Goal: Task Accomplishment & Management: Complete application form

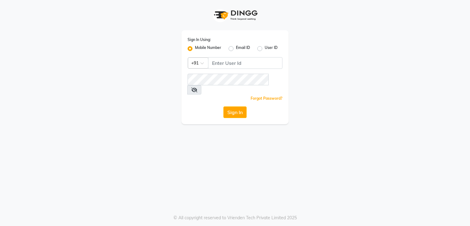
click at [256, 60] on input "Username" at bounding box center [245, 63] width 74 height 12
type input "9"
type input "7378660660"
click at [296, 131] on div "Sign In Using: Mobile Number Email ID User ID Country Code × [PHONE_NUMBER] Rem…" at bounding box center [235, 113] width 470 height 226
drag, startPoint x: 212, startPoint y: 65, endPoint x: 246, endPoint y: 62, distance: 33.4
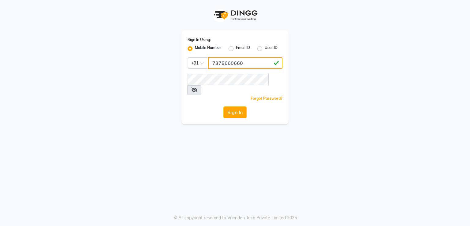
click at [246, 62] on input "7378660660" at bounding box center [245, 63] width 74 height 12
drag, startPoint x: 222, startPoint y: 86, endPoint x: 189, endPoint y: 152, distance: 73.8
click at [189, 152] on div "Sign In Using: Mobile Number Email ID User ID Country Code × [PHONE_NUMBER] Rem…" at bounding box center [235, 113] width 470 height 226
drag, startPoint x: 212, startPoint y: 63, endPoint x: 245, endPoint y: 63, distance: 32.4
click at [245, 63] on input "7378660660" at bounding box center [245, 63] width 74 height 12
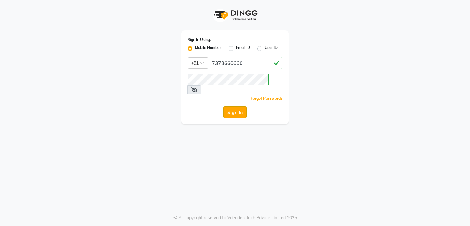
click at [241, 106] on button "Sign In" at bounding box center [234, 112] width 23 height 12
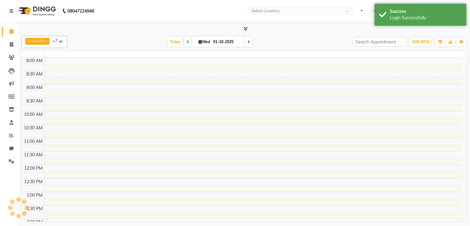
select select "en"
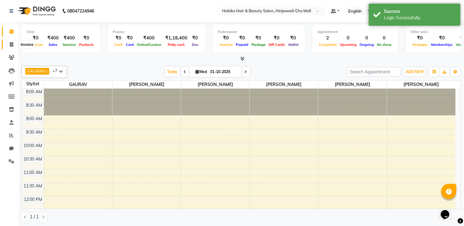
click at [12, 46] on icon at bounding box center [11, 44] width 3 height 5
select select "service"
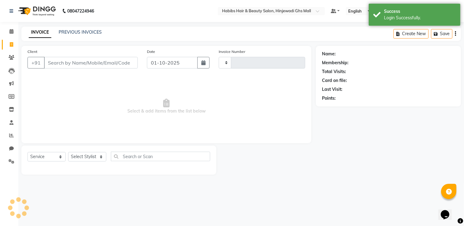
type input "1156"
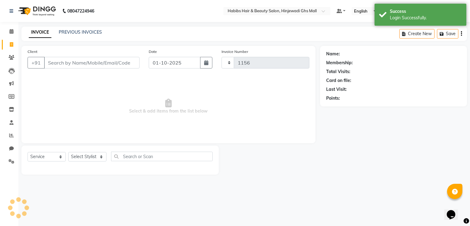
select select "7463"
drag, startPoint x: 85, startPoint y: 54, endPoint x: 85, endPoint y: 58, distance: 3.4
click at [85, 57] on div "Client +91" at bounding box center [83, 60] width 121 height 25
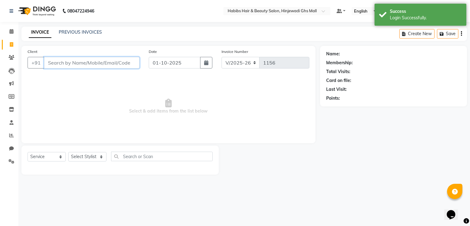
click at [85, 58] on input "Client" at bounding box center [91, 63] width 95 height 12
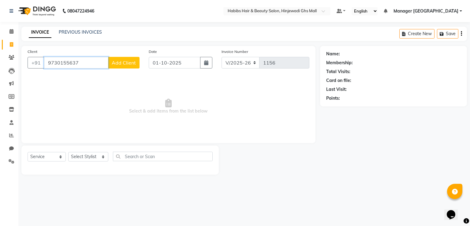
type input "9730155637"
click at [135, 63] on span "Add Client" at bounding box center [124, 63] width 24 height 6
select select "22"
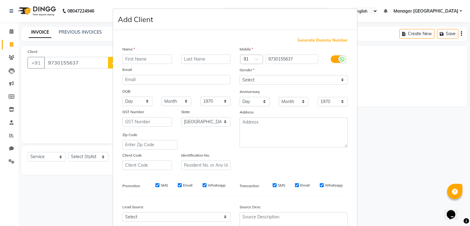
click at [147, 62] on input "text" at bounding box center [147, 58] width 50 height 9
type input "ashwini"
click at [303, 82] on select "Select [DEMOGRAPHIC_DATA] [DEMOGRAPHIC_DATA] Other Prefer Not To Say" at bounding box center [293, 79] width 108 height 9
select select "[DEMOGRAPHIC_DATA]"
click at [239, 76] on select "Select [DEMOGRAPHIC_DATA] [DEMOGRAPHIC_DATA] Other Prefer Not To Say" at bounding box center [293, 79] width 108 height 9
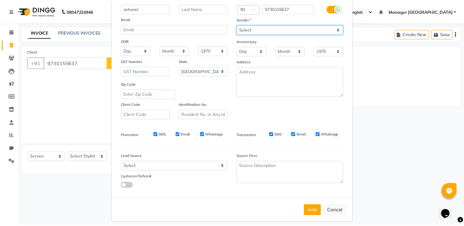
scroll to position [59, 0]
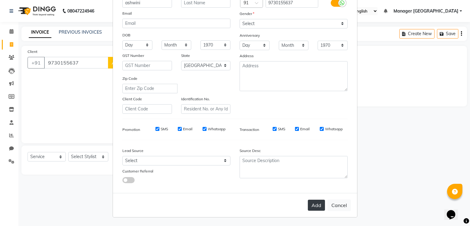
click at [319, 203] on button "Add" at bounding box center [316, 205] width 17 height 11
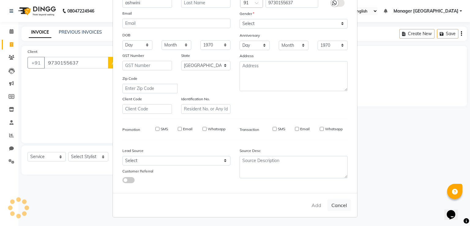
type input "97******37"
select select
select select "null"
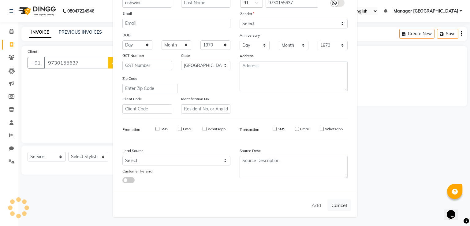
select select
checkbox input "false"
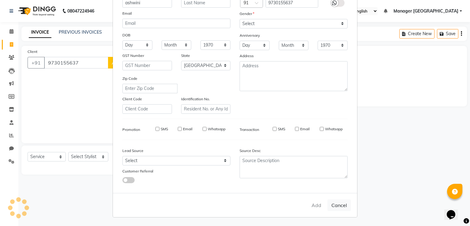
checkbox input "false"
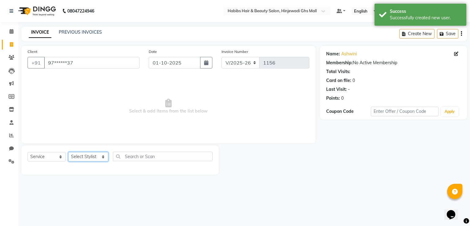
click at [94, 156] on select "Select Stylist GAURAV GURI [PERSON_NAME] Manager GHS MALL [PERSON_NAME] [PERSON…" at bounding box center [88, 156] width 40 height 9
select select "84847"
click at [68, 152] on select "Select Stylist GAURAV GURI [PERSON_NAME] Manager GHS MALL [PERSON_NAME] [PERSON…" at bounding box center [88, 156] width 40 height 9
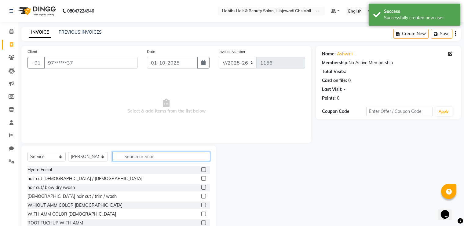
drag, startPoint x: 166, startPoint y: 159, endPoint x: 174, endPoint y: 151, distance: 11.5
click at [165, 159] on input "text" at bounding box center [162, 156] width 98 height 9
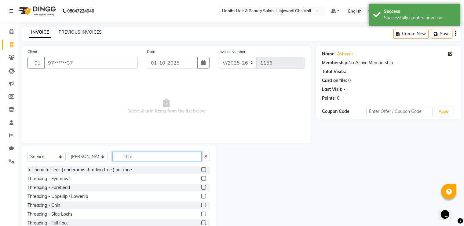
type input "thre"
click at [201, 178] on label at bounding box center [203, 178] width 5 height 5
click at [201, 178] on input "checkbox" at bounding box center [203, 179] width 4 height 4
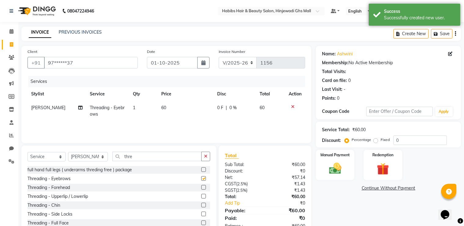
checkbox input "false"
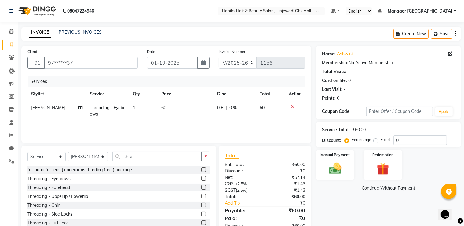
click at [312, 160] on div "Manual Payment Redemption" at bounding box center [389, 165] width 154 height 30
click at [346, 175] on div "Manual Payment" at bounding box center [335, 164] width 40 height 31
click at [417, 190] on span "ONLINE" at bounding box center [416, 188] width 16 height 7
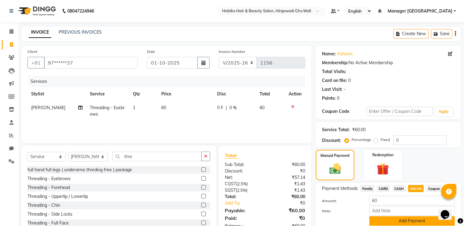
click at [414, 219] on button "Add Payment" at bounding box center [413, 220] width 86 height 9
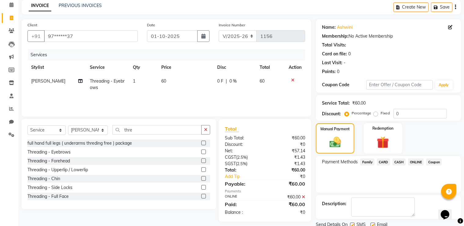
scroll to position [49, 0]
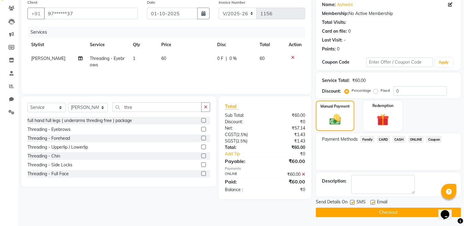
click at [419, 210] on button "Checkout" at bounding box center [388, 212] width 145 height 9
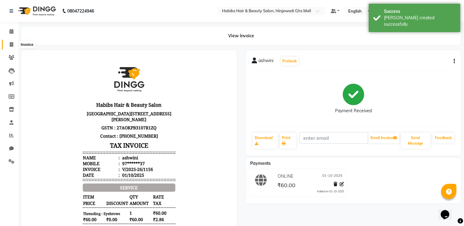
click at [13, 44] on span at bounding box center [11, 44] width 11 height 7
select select "7463"
select select "service"
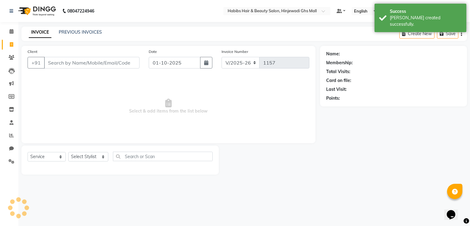
click at [124, 66] on input "Client" at bounding box center [91, 63] width 95 height 12
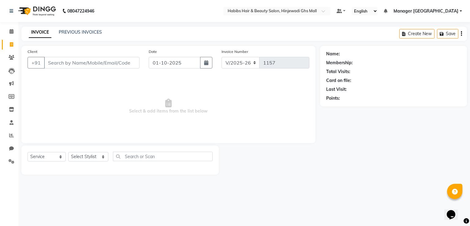
click at [112, 58] on input "Client" at bounding box center [91, 63] width 95 height 12
click at [112, 63] on input "Client" at bounding box center [91, 63] width 95 height 12
type input "9662906239"
click at [120, 65] on span "Add Client" at bounding box center [124, 63] width 24 height 6
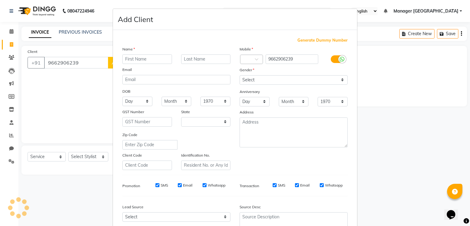
select select "22"
type input "[PERSON_NAME]"
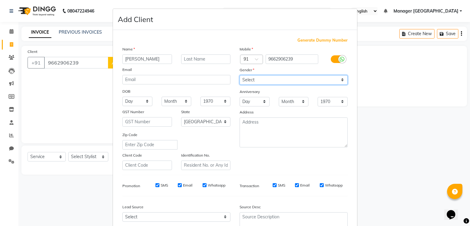
drag, startPoint x: 265, startPoint y: 78, endPoint x: 247, endPoint y: 118, distance: 43.8
click at [265, 78] on select "Select [DEMOGRAPHIC_DATA] [DEMOGRAPHIC_DATA] Other Prefer Not To Say" at bounding box center [293, 79] width 108 height 9
select select "[DEMOGRAPHIC_DATA]"
click at [239, 76] on select "Select [DEMOGRAPHIC_DATA] [DEMOGRAPHIC_DATA] Other Prefer Not To Say" at bounding box center [293, 79] width 108 height 9
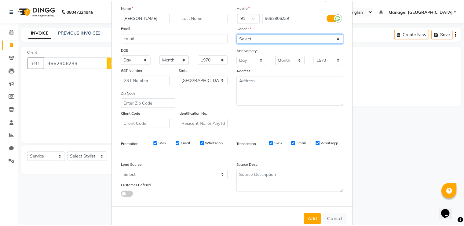
scroll to position [59, 0]
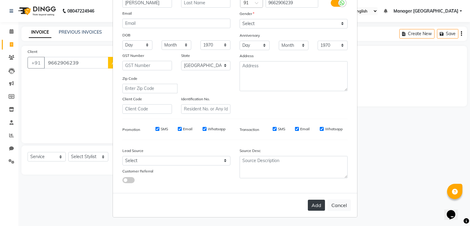
drag, startPoint x: 313, startPoint y: 202, endPoint x: 125, endPoint y: 171, distance: 191.1
click at [313, 202] on button "Add" at bounding box center [316, 205] width 17 height 11
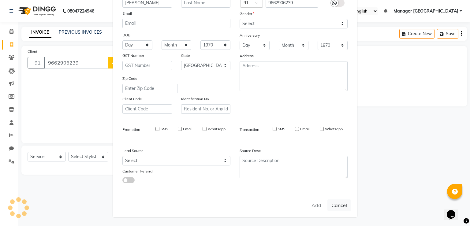
type input "96******39"
select select
select select "null"
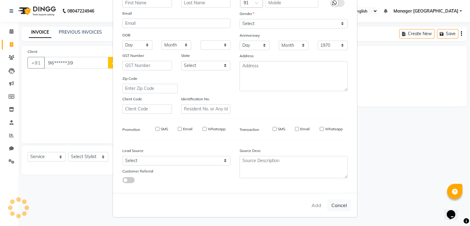
select select
checkbox input "false"
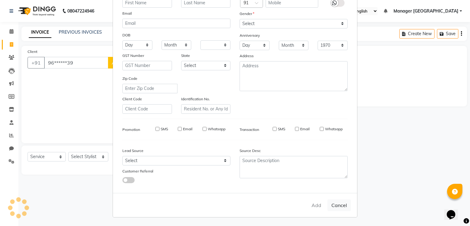
checkbox input "false"
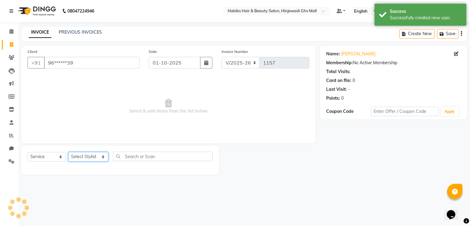
drag, startPoint x: 90, startPoint y: 154, endPoint x: 92, endPoint y: 160, distance: 6.8
click at [90, 155] on select "Select Stylist GAURAV GURI [PERSON_NAME] Manager GHS MALL [PERSON_NAME] [PERSON…" at bounding box center [88, 156] width 40 height 9
select select "86650"
click at [68, 152] on select "Select Stylist GAURAV GURI [PERSON_NAME] Manager GHS MALL [PERSON_NAME] [PERSON…" at bounding box center [88, 156] width 40 height 9
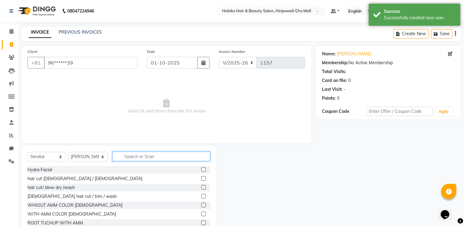
click at [167, 153] on input "text" at bounding box center [162, 156] width 98 height 9
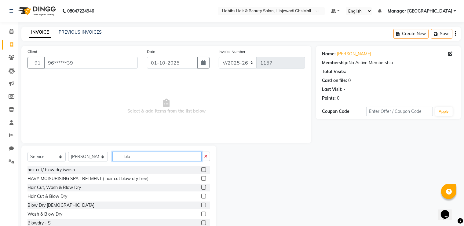
type input "blo"
click at [201, 197] on label at bounding box center [203, 196] width 5 height 5
click at [201, 197] on input "checkbox" at bounding box center [203, 196] width 4 height 4
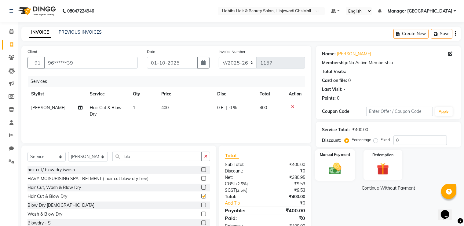
checkbox input "false"
click at [339, 164] on img at bounding box center [335, 168] width 20 height 15
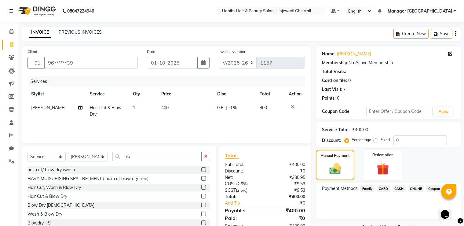
click at [415, 190] on span "ONLINE" at bounding box center [416, 188] width 16 height 7
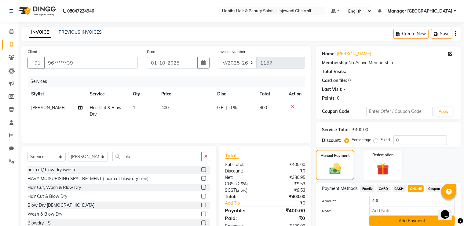
click at [410, 222] on button "Add Payment" at bounding box center [413, 220] width 86 height 9
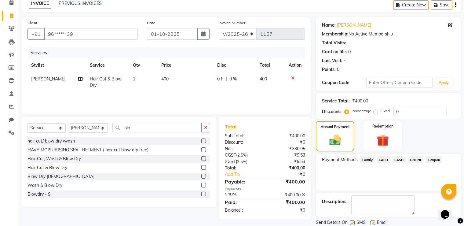
scroll to position [49, 0]
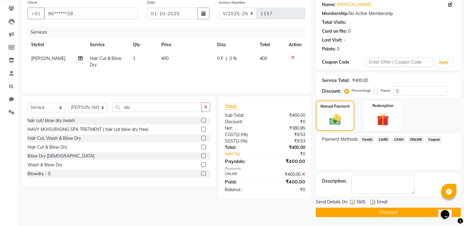
drag, startPoint x: 403, startPoint y: 214, endPoint x: 399, endPoint y: 212, distance: 4.3
click at [402, 214] on button "Checkout" at bounding box center [388, 212] width 145 height 9
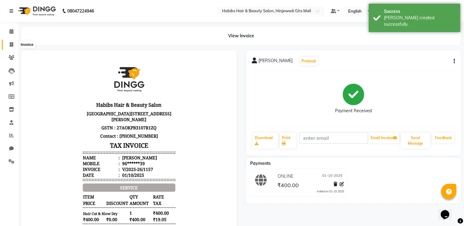
click at [8, 44] on span at bounding box center [11, 44] width 11 height 7
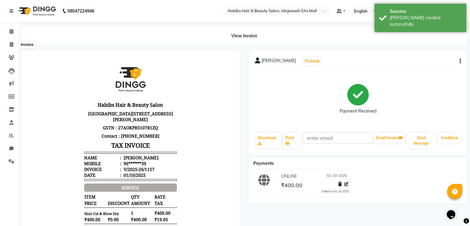
select select "7463"
select select "service"
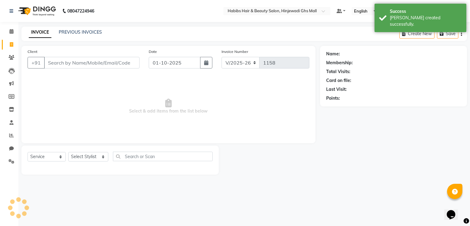
click at [104, 60] on input "Client" at bounding box center [91, 63] width 95 height 12
click at [105, 60] on input "Client" at bounding box center [91, 63] width 95 height 12
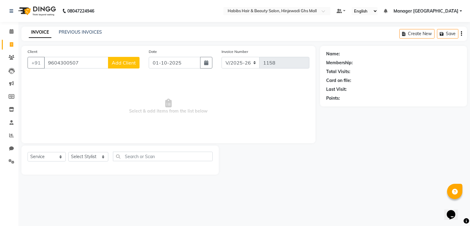
type input "9604300507"
click at [131, 63] on span "Add Client" at bounding box center [124, 63] width 24 height 6
select select "22"
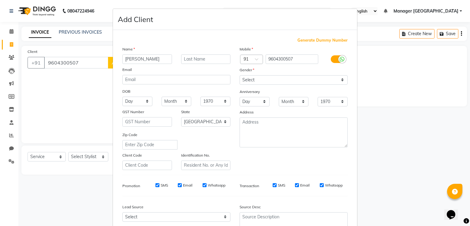
type input "[PERSON_NAME]"
click at [303, 81] on select "Select [DEMOGRAPHIC_DATA] [DEMOGRAPHIC_DATA] Other Prefer Not To Say" at bounding box center [293, 79] width 108 height 9
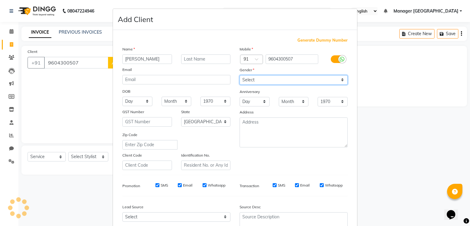
select select "[DEMOGRAPHIC_DATA]"
click at [239, 76] on select "Select [DEMOGRAPHIC_DATA] [DEMOGRAPHIC_DATA] Other Prefer Not To Say" at bounding box center [293, 79] width 108 height 9
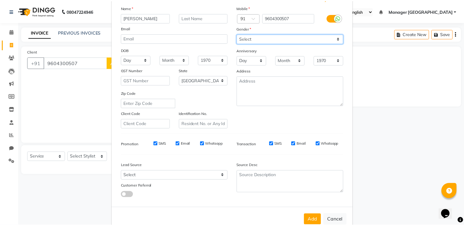
scroll to position [59, 0]
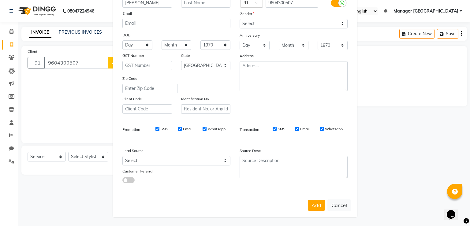
click at [309, 203] on button "Add" at bounding box center [316, 205] width 17 height 11
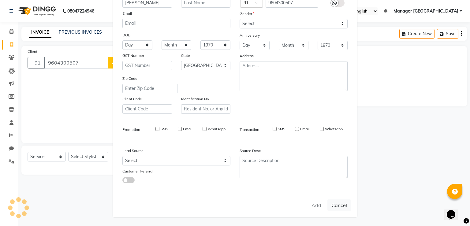
type input "96******07"
select select
select select "null"
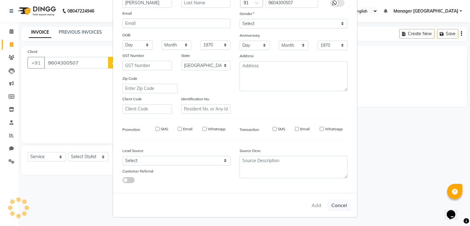
select select
checkbox input "false"
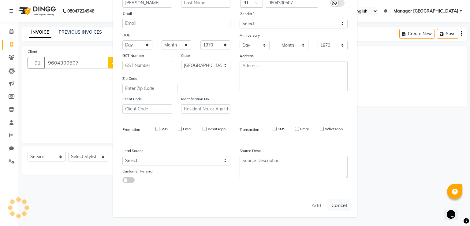
checkbox input "false"
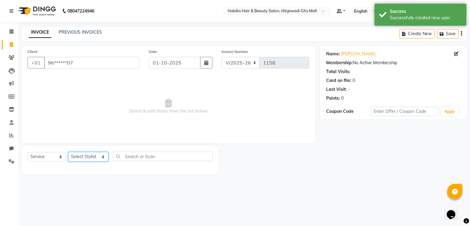
click at [97, 158] on select "Select Stylist GAURAV GURI [PERSON_NAME] Manager GHS MALL [PERSON_NAME] [PERSON…" at bounding box center [88, 156] width 40 height 9
select select "88335"
click at [68, 152] on select "Select Stylist GAURAV GURI [PERSON_NAME] Manager GHS MALL [PERSON_NAME] [PERSON…" at bounding box center [88, 156] width 40 height 9
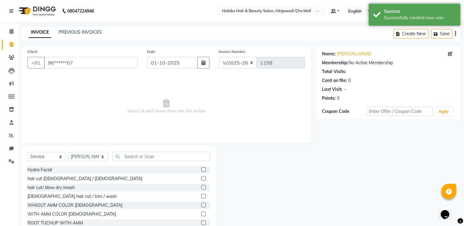
click at [201, 186] on label at bounding box center [203, 187] width 5 height 5
click at [201, 186] on input "checkbox" at bounding box center [203, 188] width 4 height 4
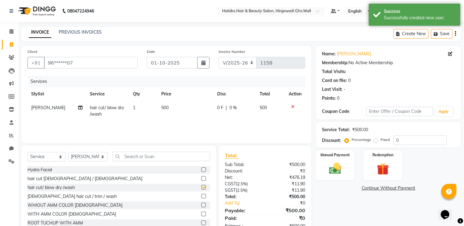
checkbox input "false"
click at [351, 169] on div "Manual Payment" at bounding box center [335, 164] width 40 height 31
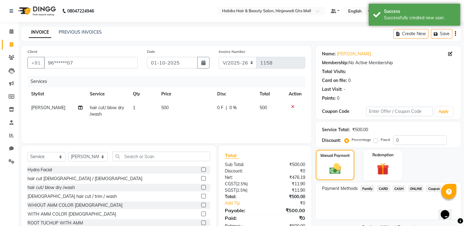
click at [421, 186] on span "ONLINE" at bounding box center [416, 188] width 16 height 7
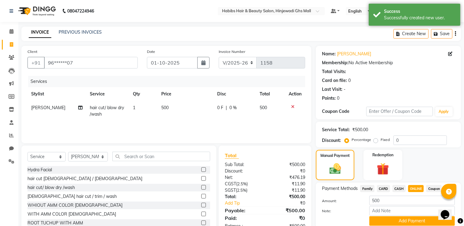
click at [418, 219] on button "Add Payment" at bounding box center [413, 220] width 86 height 9
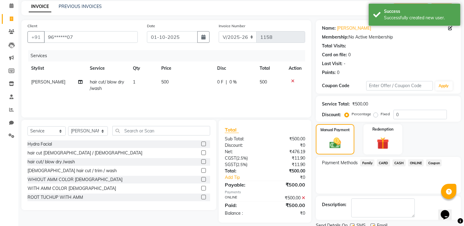
scroll to position [49, 0]
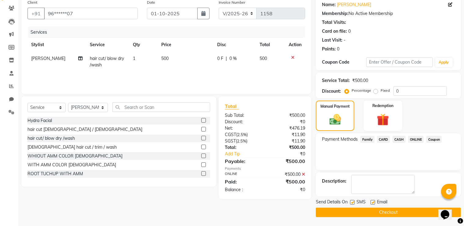
click at [409, 211] on button "Checkout" at bounding box center [388, 212] width 145 height 9
